Goal: Task Accomplishment & Management: Manage account settings

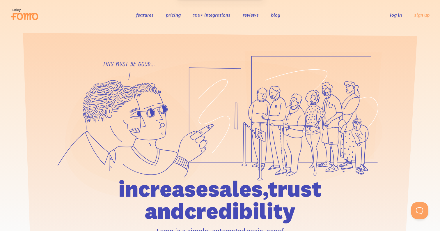
click at [394, 14] on link "log in" at bounding box center [396, 15] width 12 height 6
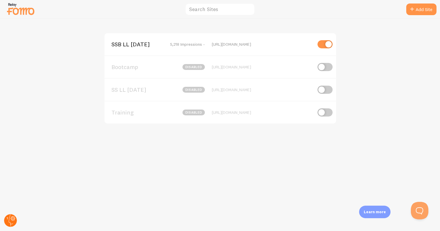
click at [12, 223] on circle at bounding box center [10, 220] width 13 height 13
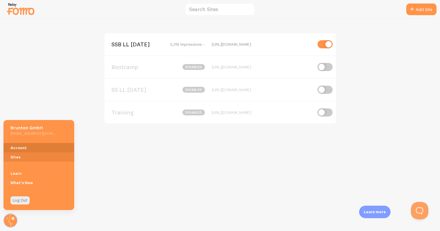
click at [18, 148] on link "Account" at bounding box center [38, 147] width 71 height 9
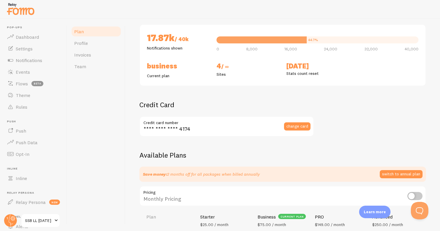
scroll to position [53, 0]
